Goal: Transaction & Acquisition: Purchase product/service

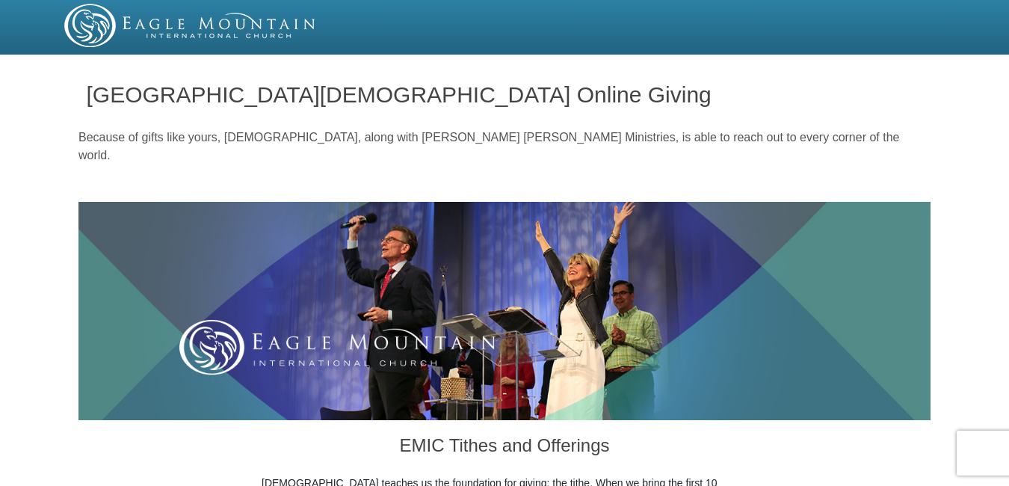
click at [309, 343] on img at bounding box center [504, 311] width 852 height 218
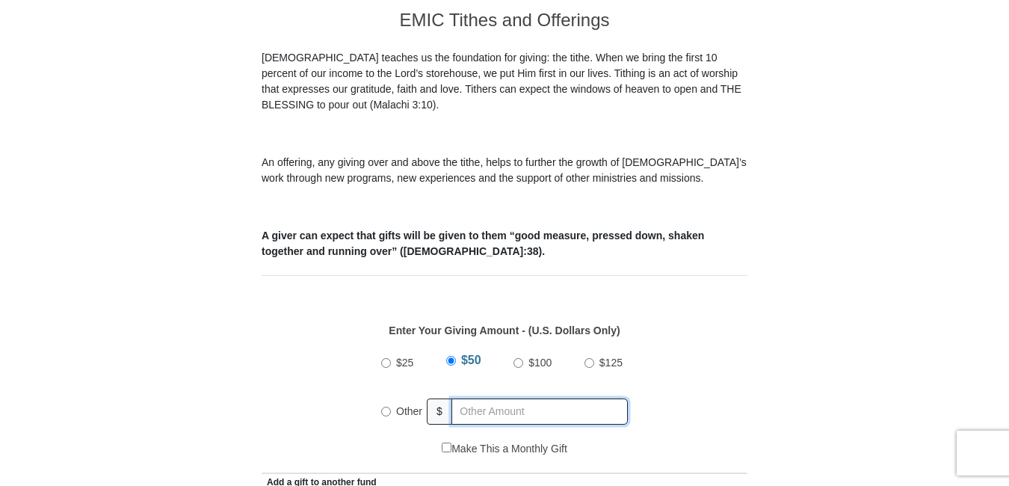
radio input "true"
click at [466, 398] on input "text" at bounding box center [542, 411] width 171 height 26
type input "10"
type input "[PERSON_NAME]"
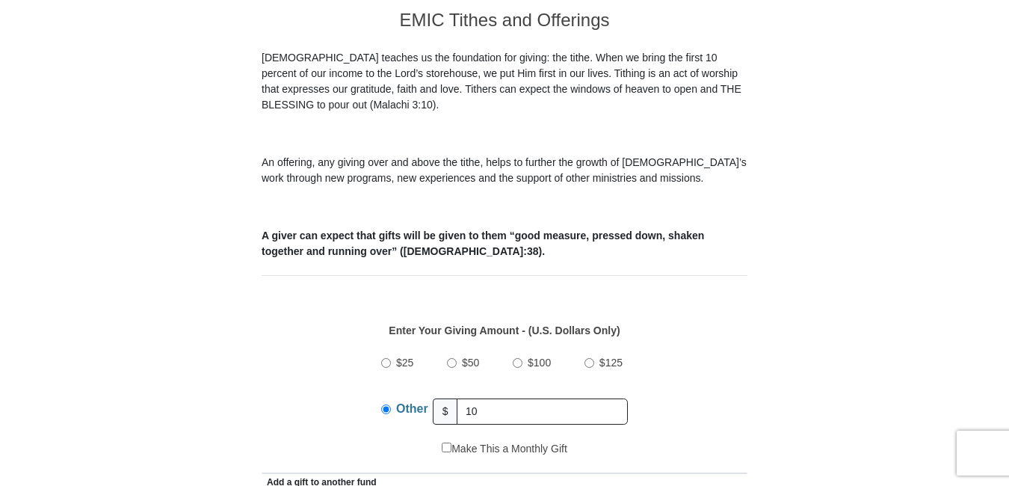
type input "[EMAIL_ADDRESS][DOMAIN_NAME]"
type input "[DOMAIN_NAME] 425"
type input "Bear"
type input "19701"
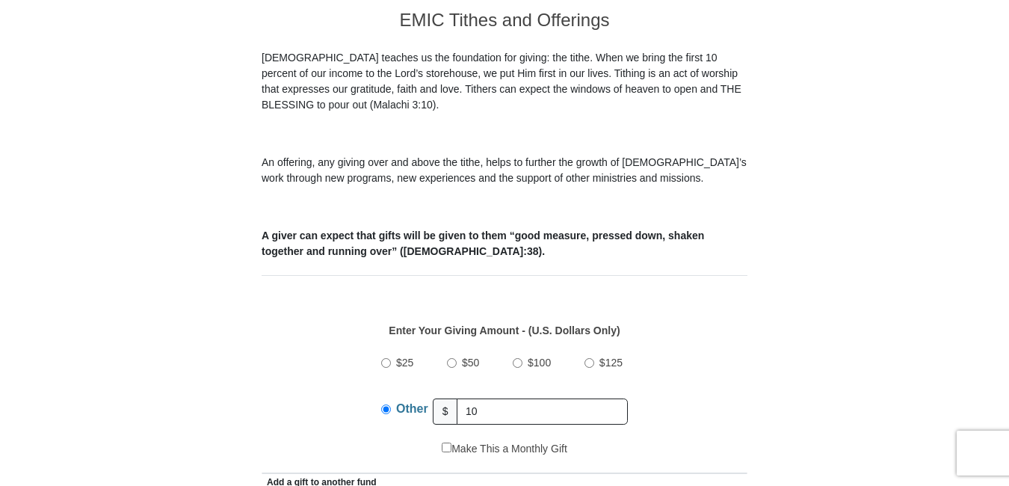
type input "3023129355"
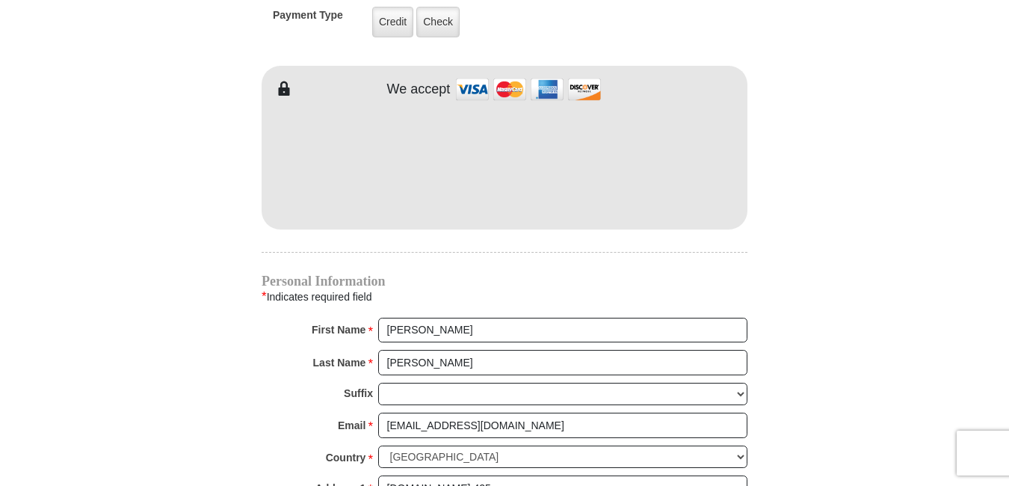
scroll to position [1700, 0]
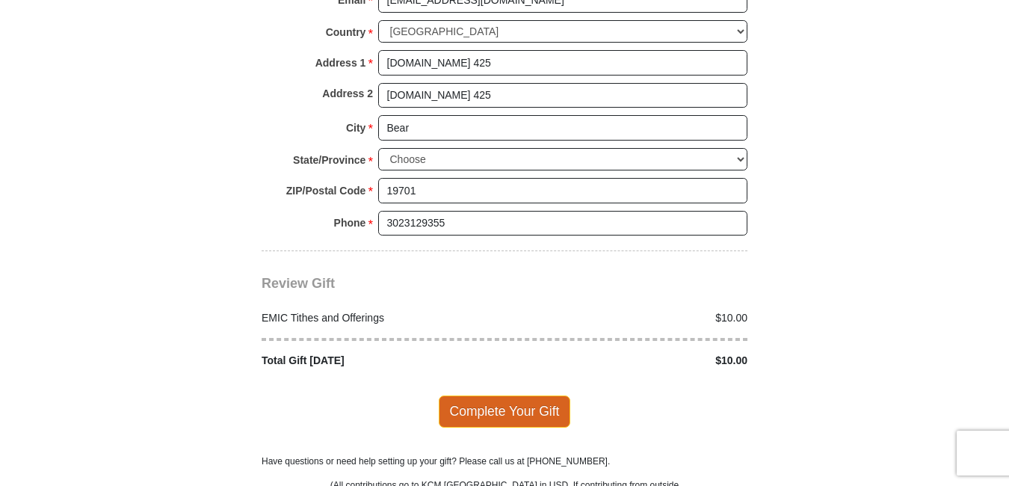
click at [481, 395] on span "Complete Your Gift" at bounding box center [505, 410] width 132 height 31
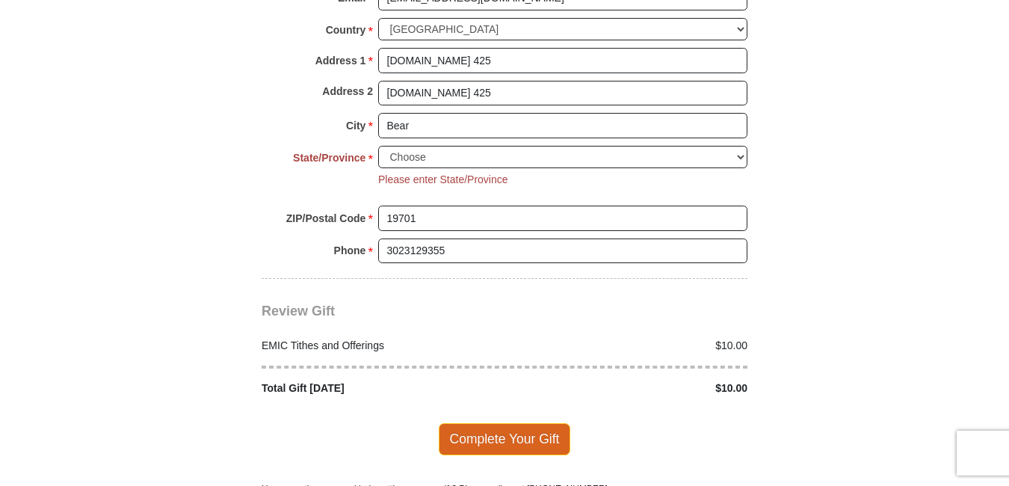
scroll to position [1816, 0]
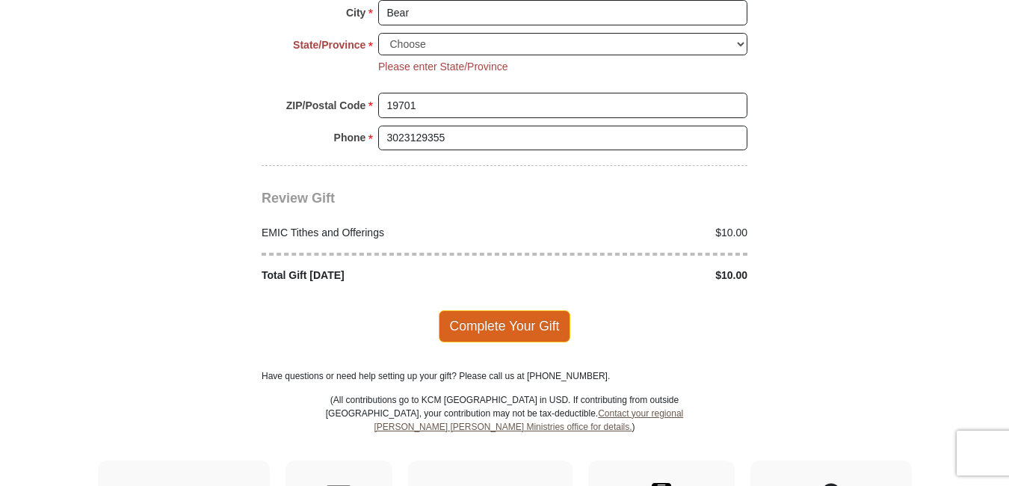
click at [484, 310] on span "Complete Your Gift" at bounding box center [505, 325] width 132 height 31
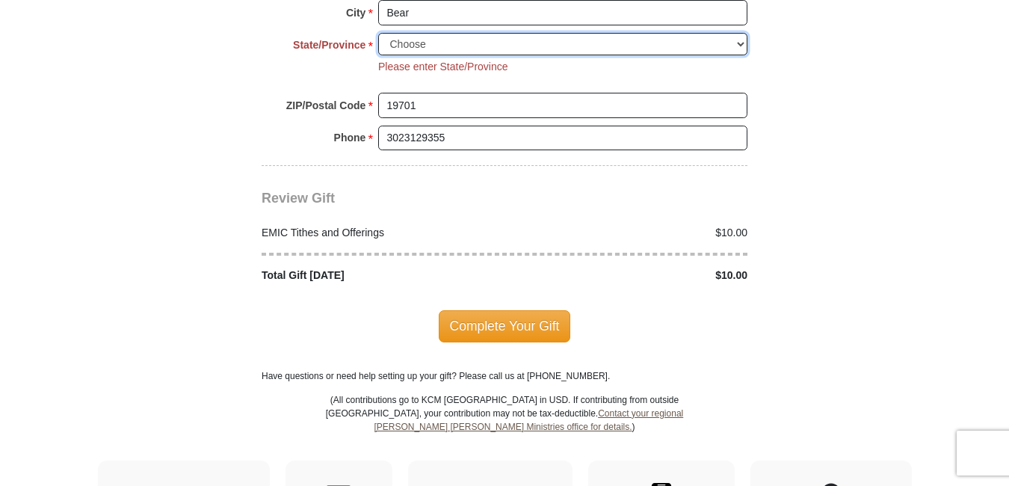
click at [406, 33] on select "Choose [US_STATE] [US_STATE] [US_STATE] [US_STATE] [US_STATE] Armed Forces Amer…" at bounding box center [562, 44] width 369 height 23
select select "DE"
click at [378, 33] on select "Choose [US_STATE] [US_STATE] [US_STATE] [US_STATE] [US_STATE] Armed Forces Amer…" at bounding box center [562, 44] width 369 height 23
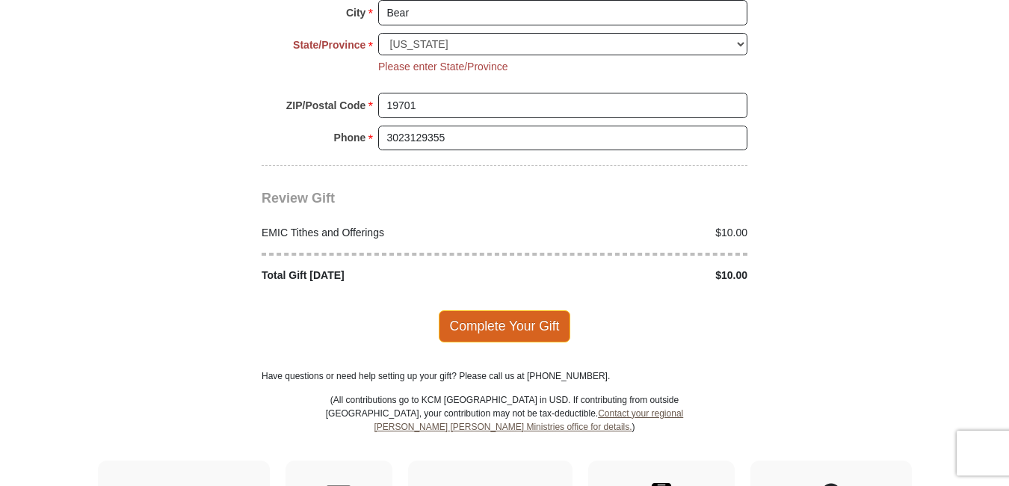
click at [469, 310] on span "Complete Your Gift" at bounding box center [505, 325] width 132 height 31
